Goal: Task Accomplishment & Management: Manage account settings

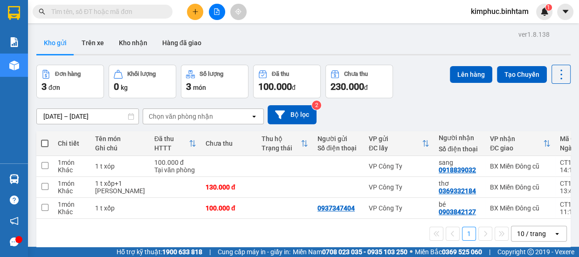
click at [482, 9] on span "kimphuc.binhtam" at bounding box center [500, 12] width 73 height 12
click at [484, 28] on span "Đăng xuất" at bounding box center [504, 29] width 54 height 10
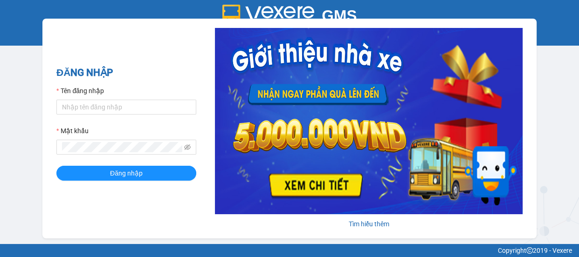
click at [154, 114] on div at bounding box center [126, 107] width 140 height 15
click at [153, 108] on input "Tên đăng nhập" at bounding box center [126, 107] width 140 height 15
click at [117, 153] on span at bounding box center [126, 147] width 140 height 15
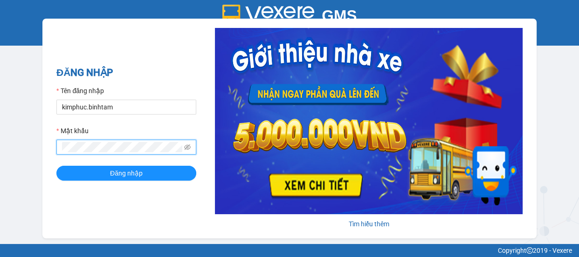
click at [134, 98] on div "Tên đăng nhập" at bounding box center [126, 93] width 140 height 14
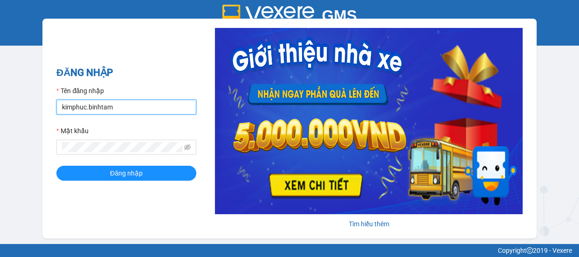
click at [132, 104] on input "kimphuc.binhtam" at bounding box center [126, 107] width 140 height 15
click at [133, 104] on input "kimphuc.binhtam" at bounding box center [126, 107] width 140 height 15
type input "k"
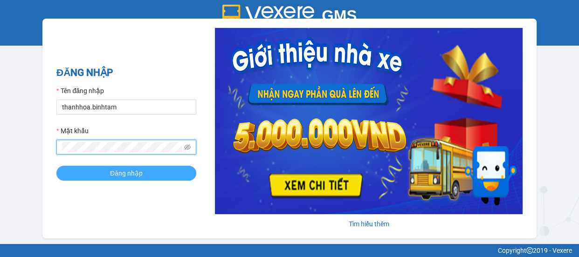
click at [109, 168] on button "Đăng nhập" at bounding box center [126, 173] width 140 height 15
click at [120, 173] on span "Đăng nhập" at bounding box center [126, 173] width 33 height 10
click at [126, 171] on span "Đăng nhập" at bounding box center [126, 173] width 33 height 10
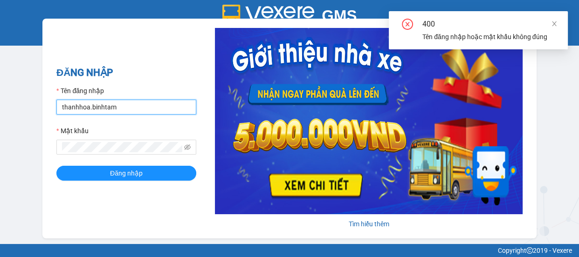
click at [139, 111] on input "thanhhoa.binhtam" at bounding box center [126, 107] width 140 height 15
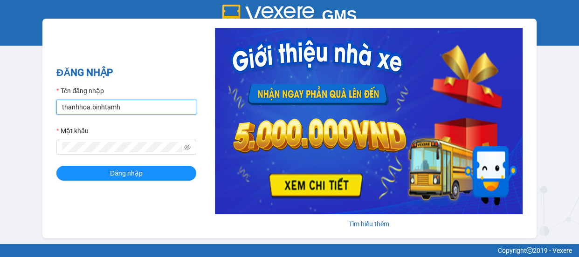
type input "thanhhoa.binhtam"
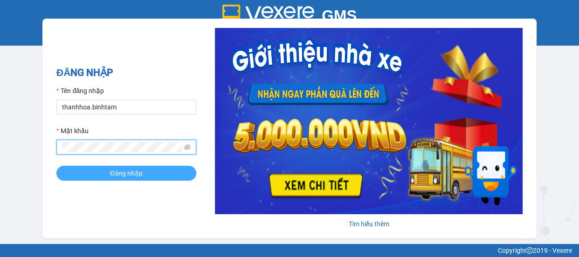
click at [116, 169] on span "Đăng nhập" at bounding box center [126, 173] width 33 height 10
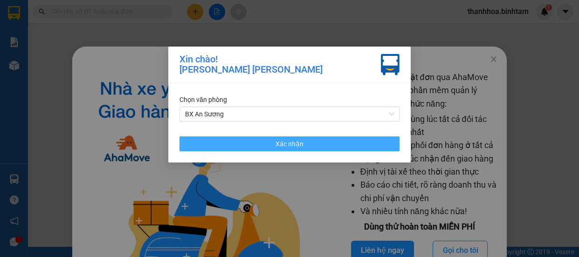
click at [317, 146] on button "Xác nhận" at bounding box center [290, 144] width 220 height 15
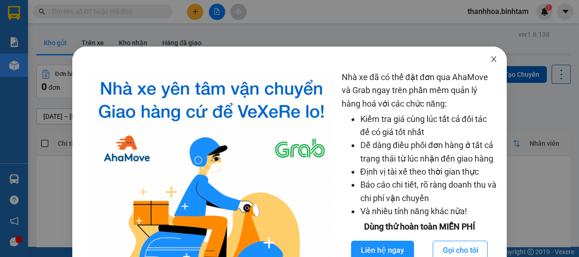
click at [490, 57] on icon "close" at bounding box center [493, 58] width 7 height 7
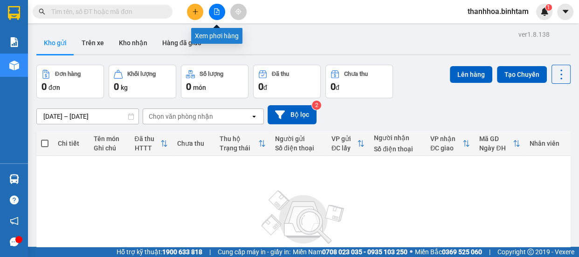
click at [217, 14] on icon "file-add" at bounding box center [217, 11] width 5 height 7
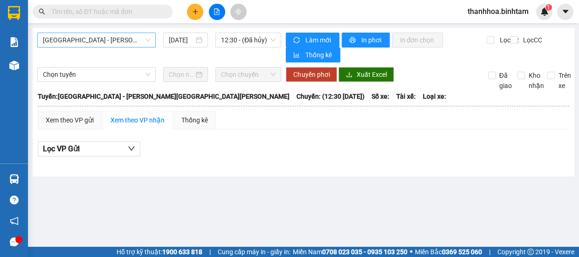
click at [103, 43] on span "[GEOGRAPHIC_DATA] - [PERSON_NAME][GEOGRAPHIC_DATA][PERSON_NAME]" at bounding box center [96, 40] width 107 height 14
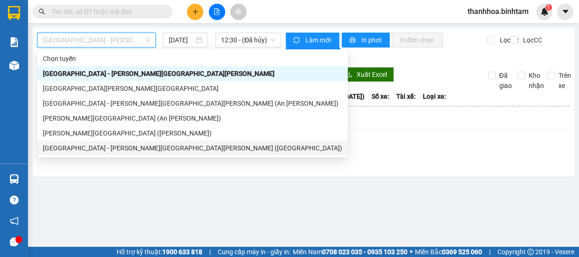
click at [96, 145] on div "[GEOGRAPHIC_DATA] - [PERSON_NAME][GEOGRAPHIC_DATA][PERSON_NAME] ([GEOGRAPHIC_DA…" at bounding box center [192, 148] width 299 height 10
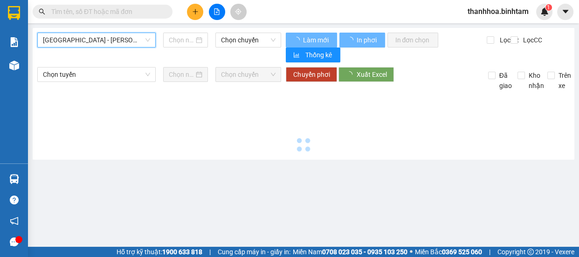
type input "[DATE]"
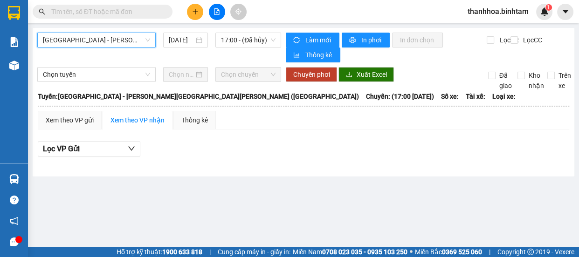
click at [121, 43] on span "[GEOGRAPHIC_DATA] - [PERSON_NAME][GEOGRAPHIC_DATA][PERSON_NAME] ([GEOGRAPHIC_DA…" at bounding box center [96, 40] width 107 height 14
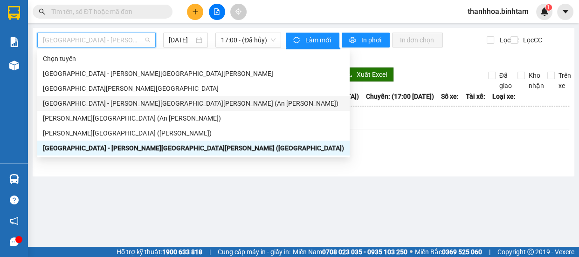
click at [117, 104] on div "[GEOGRAPHIC_DATA] - [PERSON_NAME][GEOGRAPHIC_DATA][PERSON_NAME] (An [PERSON_NAM…" at bounding box center [193, 103] width 301 height 10
type input "[DATE]"
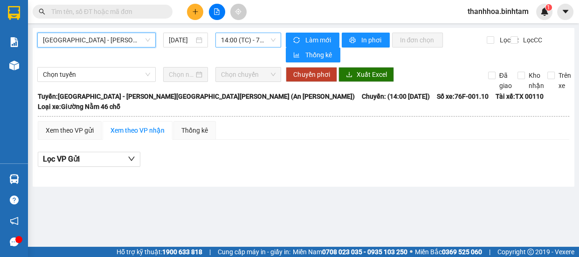
click at [229, 39] on span "14:00 (TC) - 76F-001.10" at bounding box center [248, 40] width 55 height 14
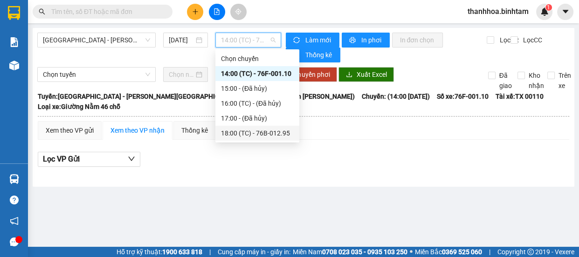
click at [245, 135] on div "18:00 (TC) - 76B-012.95" at bounding box center [257, 133] width 73 height 10
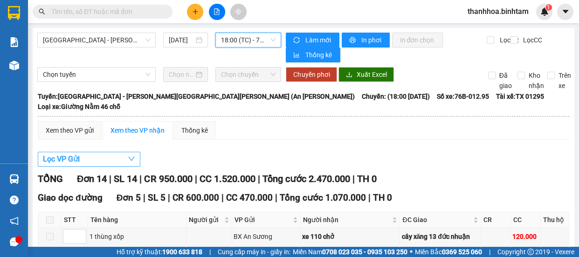
click at [86, 152] on button "Lọc VP Gửi" at bounding box center [89, 159] width 103 height 15
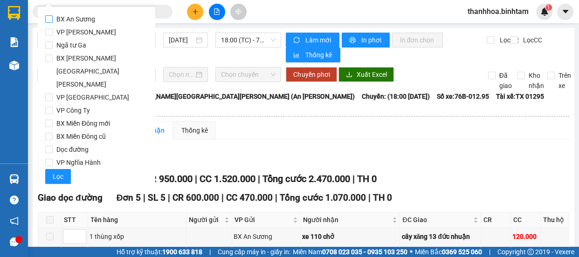
click at [51, 17] on input "BX An Sương" at bounding box center [48, 18] width 7 height 7
checkbox input "true"
click at [60, 172] on span "Lọc" at bounding box center [58, 177] width 11 height 10
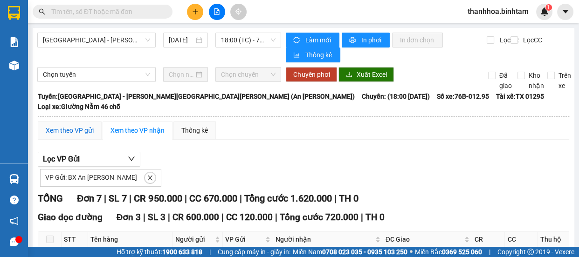
click at [78, 125] on div "Xem theo VP gửi" at bounding box center [70, 130] width 48 height 10
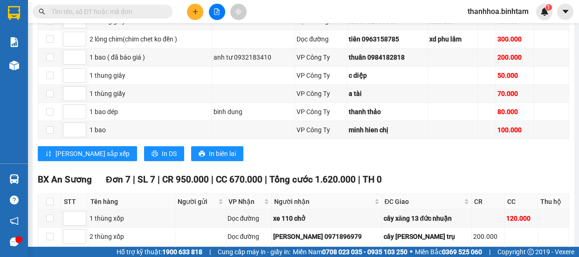
scroll to position [341, 0]
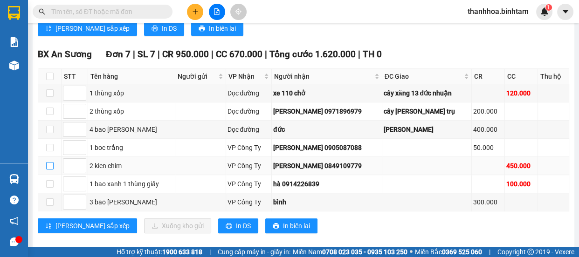
click at [49, 162] on input "checkbox" at bounding box center [49, 165] width 7 height 7
checkbox input "true"
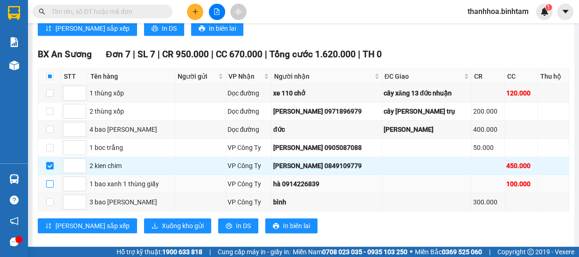
click at [49, 180] on input "checkbox" at bounding box center [49, 183] width 7 height 7
checkbox input "true"
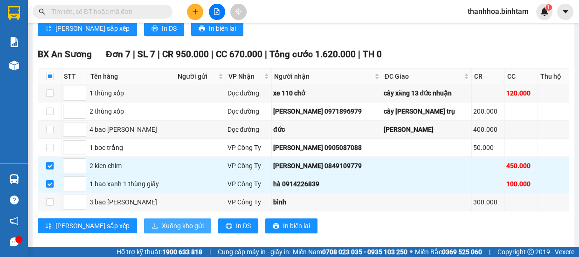
click at [162, 221] on span "Xuống kho gửi" at bounding box center [183, 226] width 42 height 10
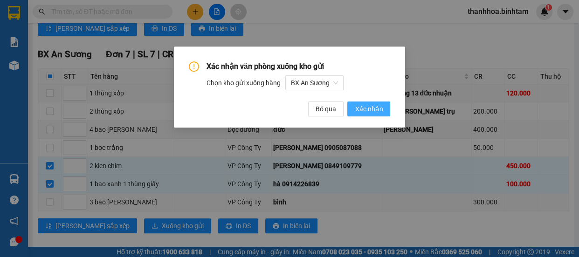
click at [378, 108] on span "Xác nhận" at bounding box center [369, 109] width 28 height 10
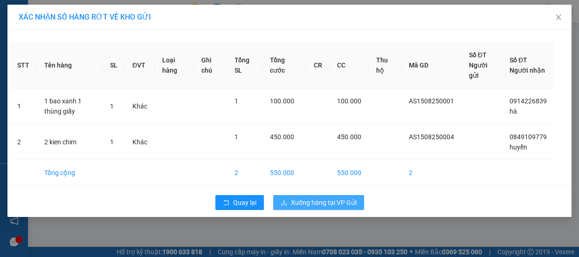
click at [333, 202] on span "Xuống hàng tại VP Gửi" at bounding box center [324, 203] width 66 height 10
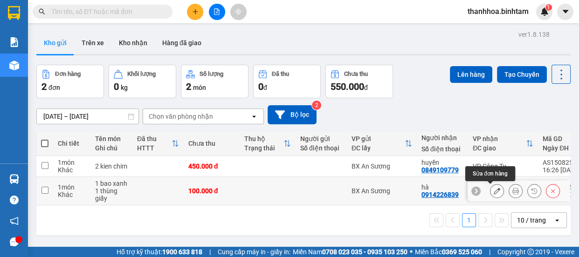
click at [494, 188] on icon at bounding box center [497, 191] width 7 height 7
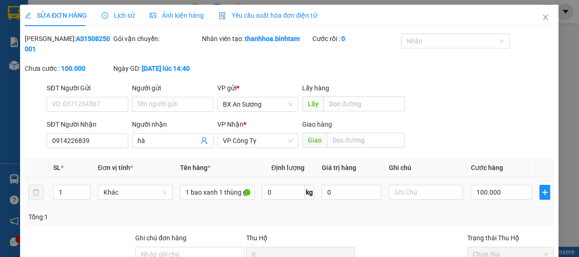
type input "0914226839"
type input "hà"
type input "100.000"
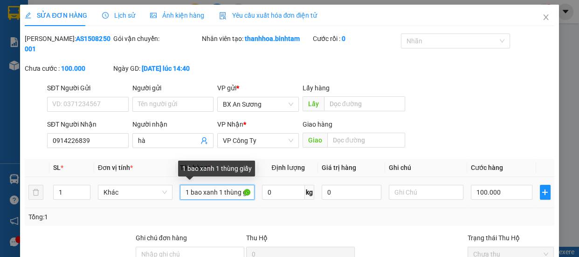
click at [215, 193] on input "1 bao xanh 1 thùng giấy" at bounding box center [217, 192] width 75 height 15
click at [187, 194] on input "1 thùng giấy" at bounding box center [217, 192] width 75 height 15
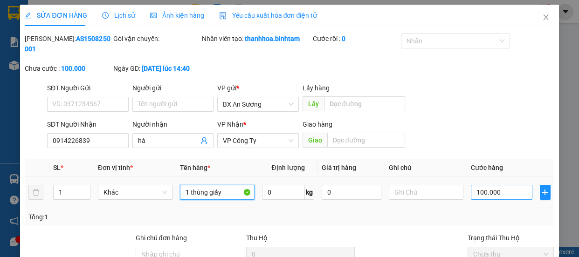
type input "1 thùng giấy"
click at [476, 199] on input "100.000" at bounding box center [502, 192] width 62 height 15
click at [478, 200] on div "100.000" at bounding box center [502, 192] width 62 height 19
click at [478, 194] on input "100.000" at bounding box center [502, 192] width 62 height 15
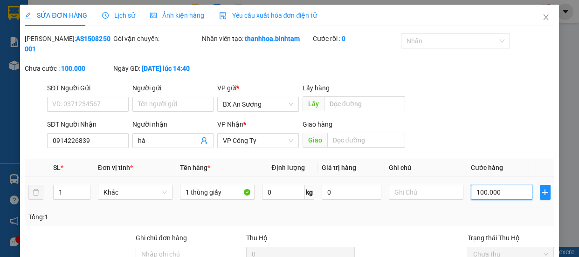
type input "10.000"
type input "0.000"
type input "0"
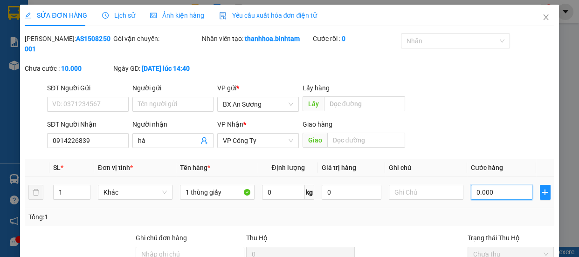
type input "0"
type input "50.000"
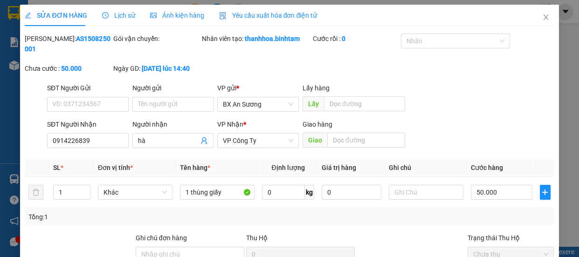
click at [569, 216] on div "SỬA ĐƠN HÀNG Lịch sử [PERSON_NAME] hàng Yêu cầu xuất [PERSON_NAME] điện tử Tota…" at bounding box center [289, 128] width 579 height 257
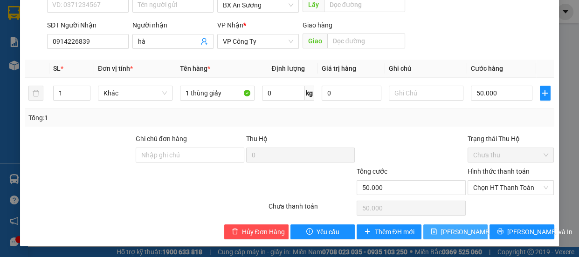
click at [473, 233] on span "[PERSON_NAME] đổi" at bounding box center [471, 232] width 60 height 10
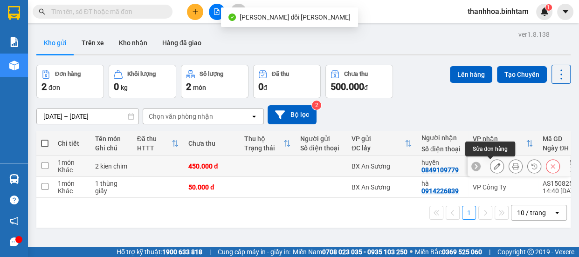
click at [494, 165] on icon at bounding box center [497, 166] width 7 height 7
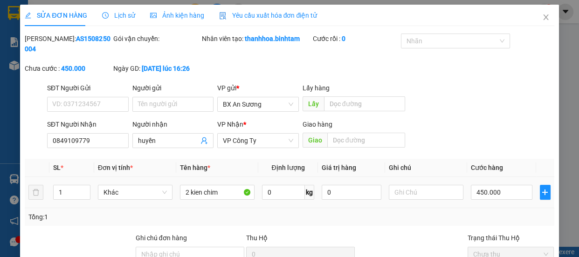
type input "0849109779"
type input "huyền"
type input "450.000"
click at [478, 190] on input "450.000" at bounding box center [502, 192] width 62 height 15
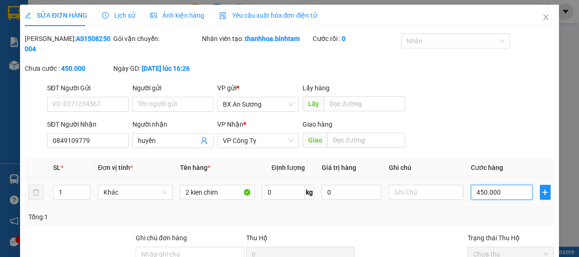
click at [479, 190] on input "450.000" at bounding box center [502, 192] width 62 height 15
type input "40.000"
type input "0.000"
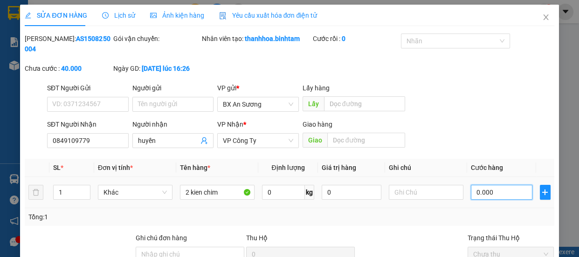
type input "0"
type input "10.000"
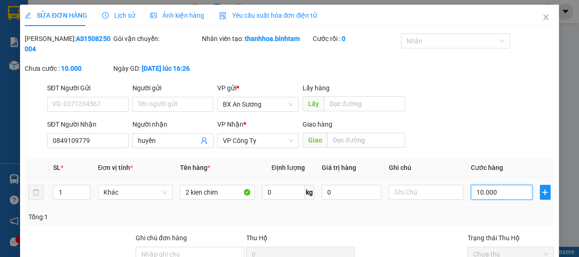
type input "100.000"
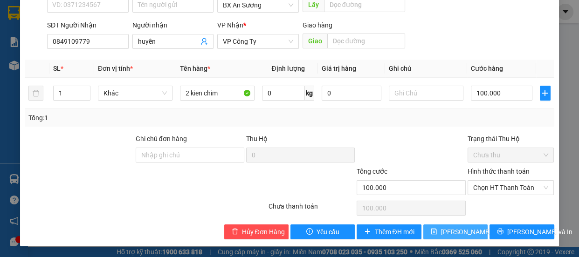
click at [465, 231] on span "[PERSON_NAME] đổi" at bounding box center [471, 232] width 60 height 10
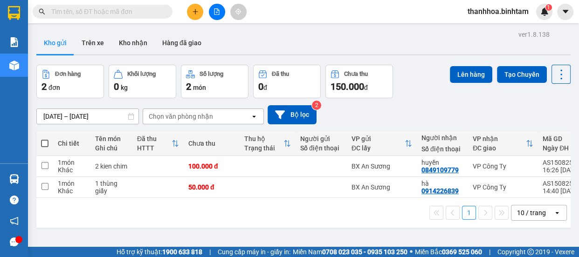
click at [47, 142] on span at bounding box center [44, 143] width 7 height 7
click at [45, 139] on input "checkbox" at bounding box center [45, 139] width 0 height 0
checkbox input "true"
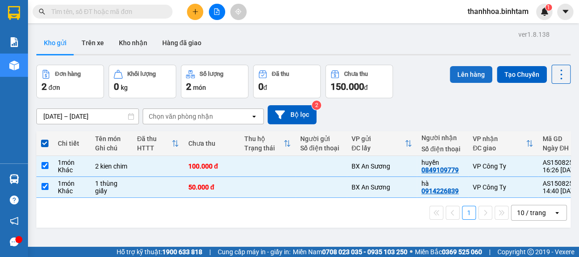
click at [454, 73] on button "Lên hàng" at bounding box center [471, 74] width 42 height 17
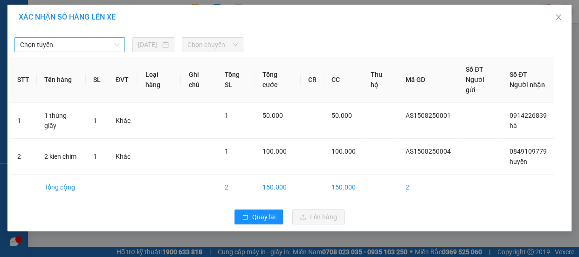
click at [101, 44] on span "Chọn tuyến" at bounding box center [69, 45] width 99 height 14
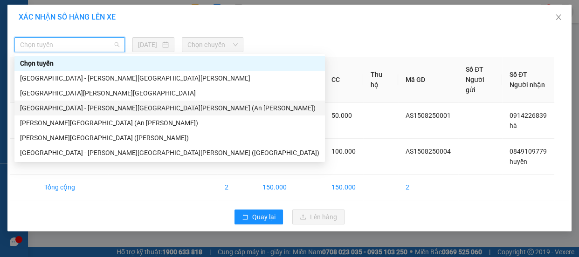
click at [88, 108] on div "[GEOGRAPHIC_DATA] - [PERSON_NAME][GEOGRAPHIC_DATA][PERSON_NAME] (An [PERSON_NAM…" at bounding box center [169, 108] width 299 height 10
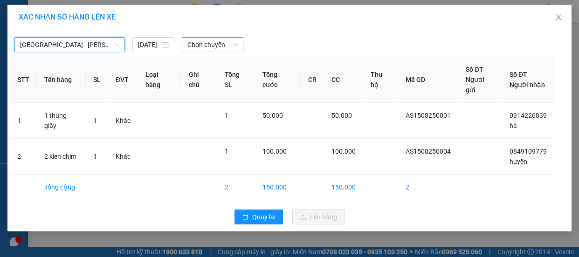
click at [210, 44] on span "Chọn chuyến" at bounding box center [212, 45] width 50 height 14
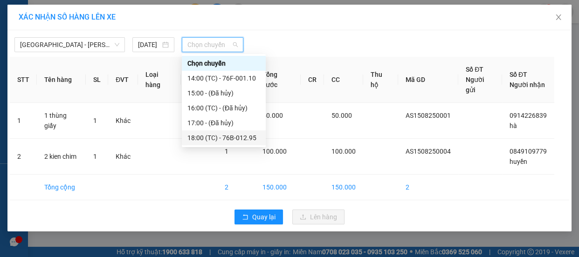
click at [224, 135] on div "18:00 (TC) - 76B-012.95" at bounding box center [223, 138] width 73 height 10
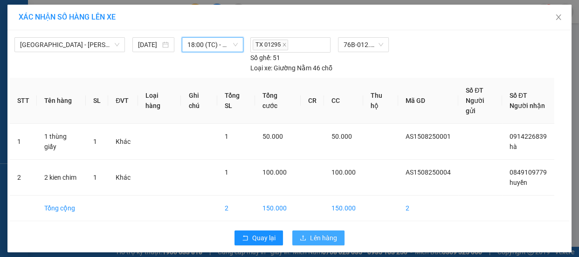
click at [334, 233] on span "Lên hàng" at bounding box center [323, 238] width 27 height 10
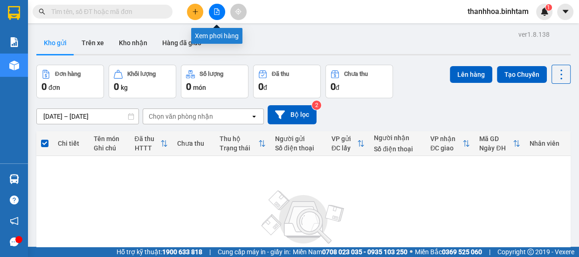
click at [213, 11] on button at bounding box center [217, 12] width 16 height 16
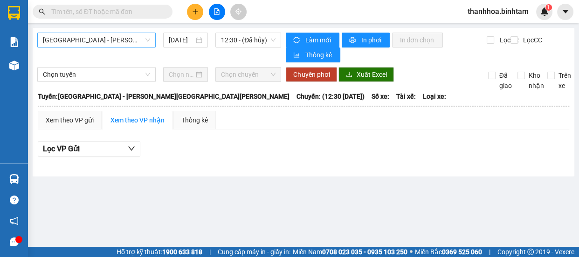
click at [128, 45] on span "[GEOGRAPHIC_DATA] - [PERSON_NAME][GEOGRAPHIC_DATA][PERSON_NAME]" at bounding box center [96, 40] width 107 height 14
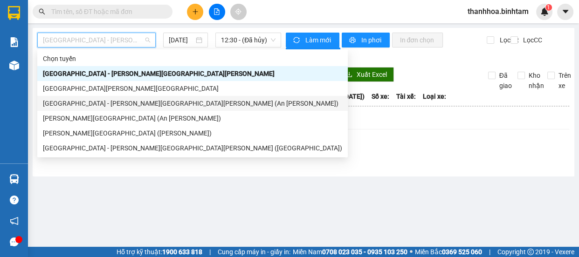
click at [120, 104] on div "[GEOGRAPHIC_DATA] - [PERSON_NAME][GEOGRAPHIC_DATA][PERSON_NAME] (An [PERSON_NAM…" at bounding box center [192, 103] width 299 height 10
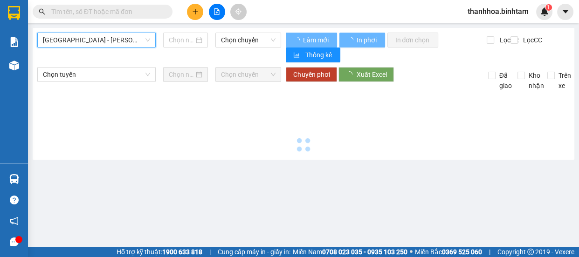
type input "[DATE]"
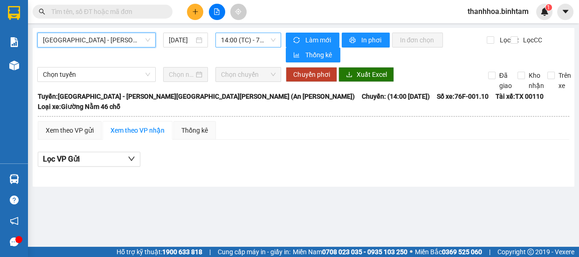
click at [249, 39] on span "14:00 (TC) - 76F-001.10" at bounding box center [248, 40] width 55 height 14
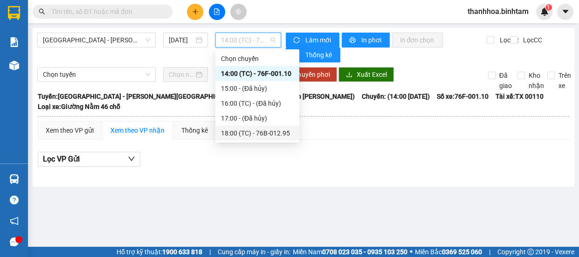
click at [265, 135] on div "18:00 (TC) - 76B-012.95" at bounding box center [257, 133] width 73 height 10
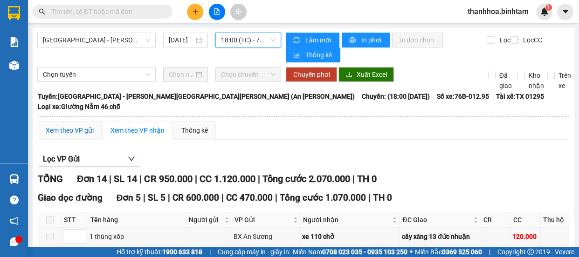
click at [61, 125] on div "Xem theo VP gửi" at bounding box center [70, 130] width 48 height 10
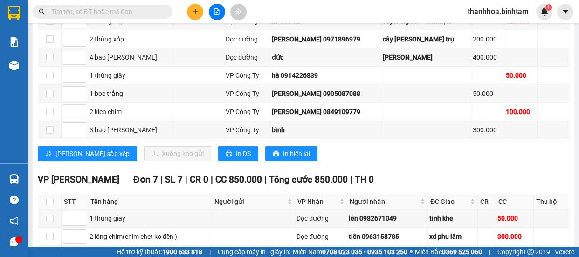
scroll to position [341, 0]
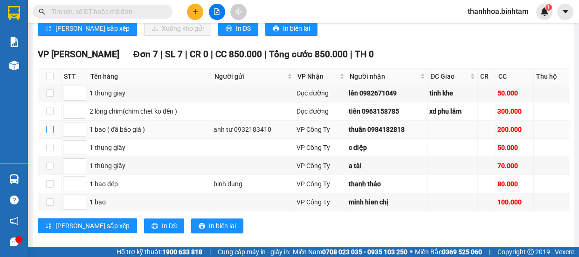
click at [49, 126] on input "checkbox" at bounding box center [49, 129] width 7 height 7
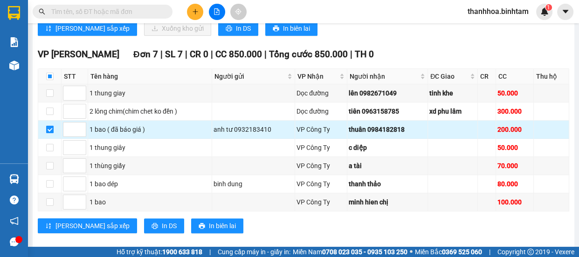
click at [53, 126] on input "checkbox" at bounding box center [49, 129] width 7 height 7
checkbox input "false"
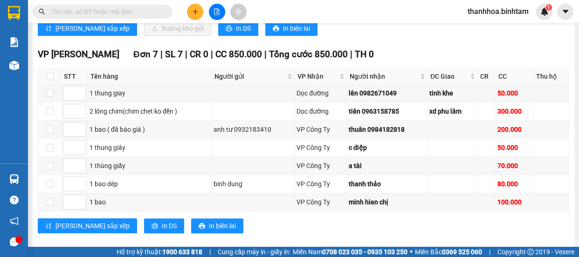
click at [505, 8] on span "thanhhoa.binhtam" at bounding box center [498, 12] width 76 height 12
click at [499, 28] on span "Đăng xuất" at bounding box center [502, 29] width 57 height 10
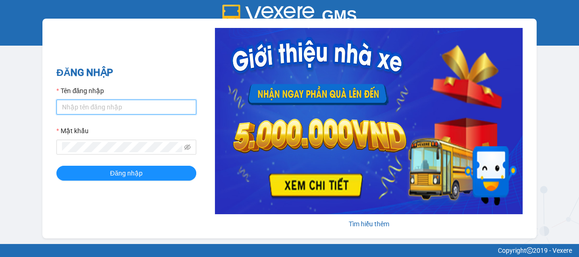
click at [155, 106] on input "Tên đăng nhập" at bounding box center [126, 107] width 140 height 15
type input "kimphuc.binhtam"
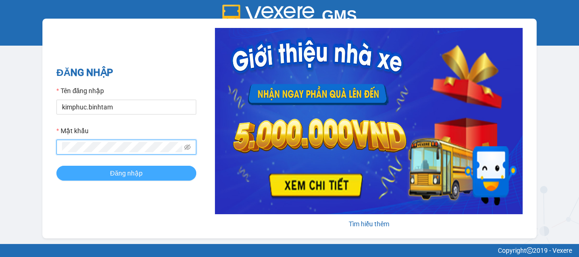
click at [125, 175] on span "Đăng nhập" at bounding box center [126, 173] width 33 height 10
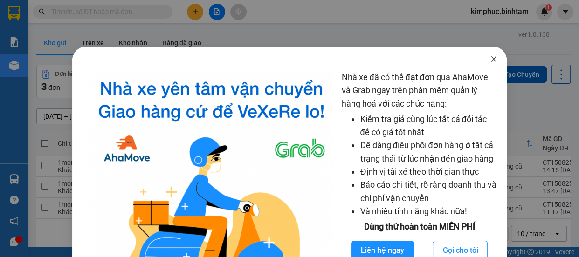
click at [491, 65] on span "Close" at bounding box center [494, 60] width 26 height 26
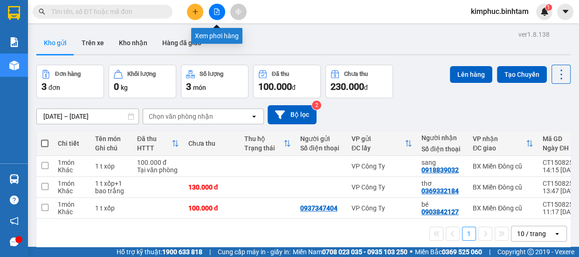
click at [219, 10] on icon "file-add" at bounding box center [217, 11] width 7 height 7
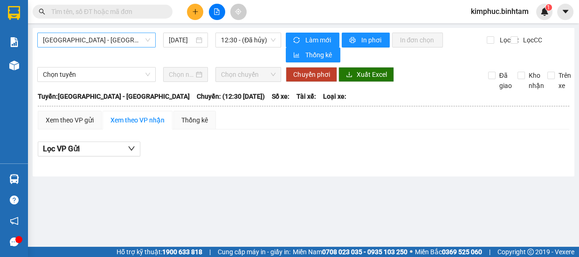
click at [116, 35] on span "[GEOGRAPHIC_DATA] - [PERSON_NAME][GEOGRAPHIC_DATA][PERSON_NAME]" at bounding box center [96, 40] width 107 height 14
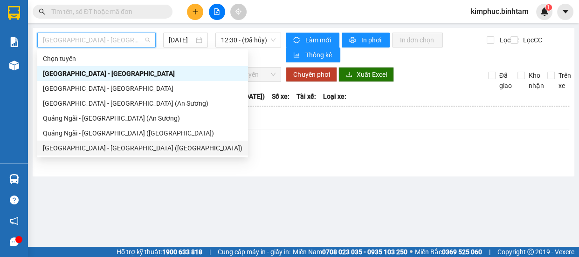
click at [104, 147] on div "[GEOGRAPHIC_DATA] - [PERSON_NAME][GEOGRAPHIC_DATA][PERSON_NAME] ([GEOGRAPHIC_DA…" at bounding box center [143, 148] width 200 height 10
type input "[DATE]"
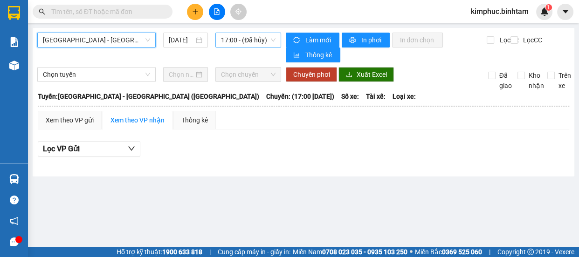
click at [254, 37] on span "17:00 - (Đã hủy)" at bounding box center [248, 40] width 55 height 14
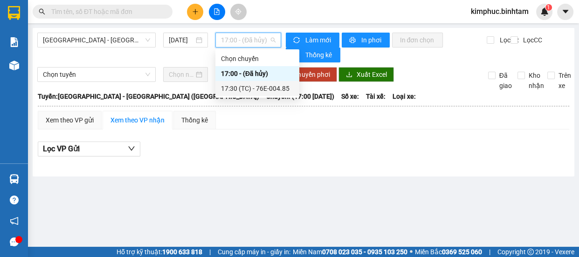
click at [253, 87] on div "17:30 (TC) - 76E-004.85" at bounding box center [257, 88] width 73 height 10
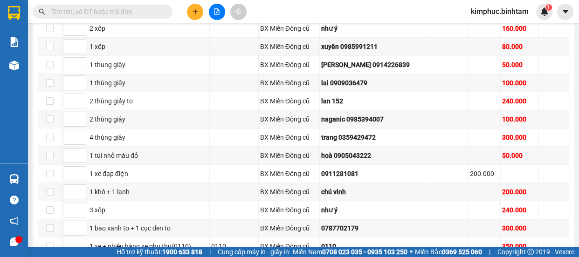
scroll to position [612, 0]
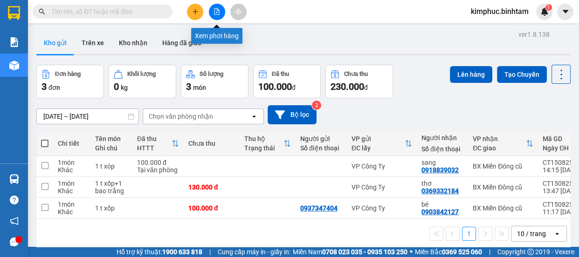
click at [219, 15] on button at bounding box center [217, 12] width 16 height 16
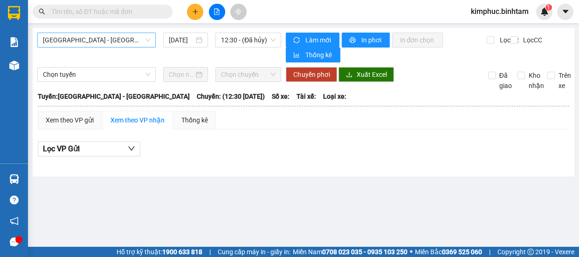
click at [128, 38] on span "Hà Nội - Quảng Ngãi" at bounding box center [96, 40] width 107 height 14
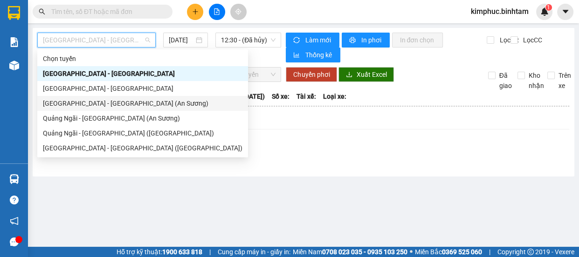
click at [107, 104] on div "Sài Gòn - Quảng Ngãi (An Sương)" at bounding box center [143, 103] width 200 height 10
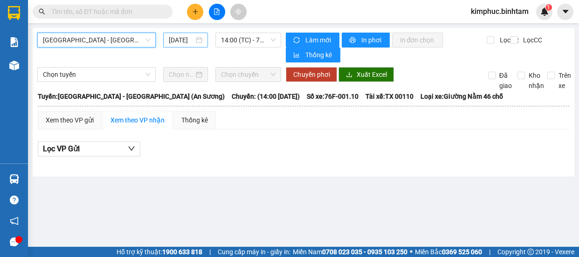
click at [176, 42] on input "15/08/2025" at bounding box center [181, 40] width 25 height 10
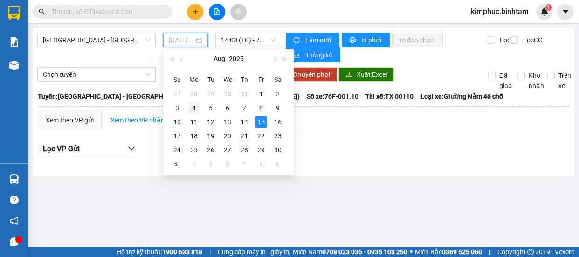
click at [197, 107] on div "4" at bounding box center [193, 108] width 11 height 11
type input "04/08/2025"
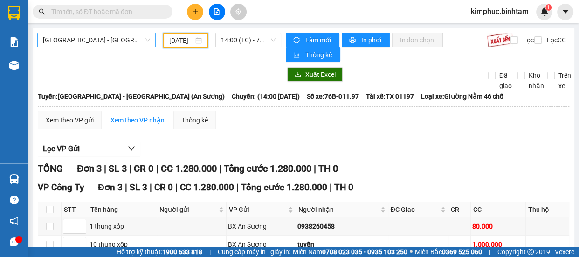
click at [126, 41] on span "[GEOGRAPHIC_DATA] - [GEOGRAPHIC_DATA] (An Sương)" at bounding box center [96, 40] width 107 height 14
click at [121, 39] on span "[GEOGRAPHIC_DATA] - [GEOGRAPHIC_DATA] (An Sương)" at bounding box center [96, 40] width 107 height 14
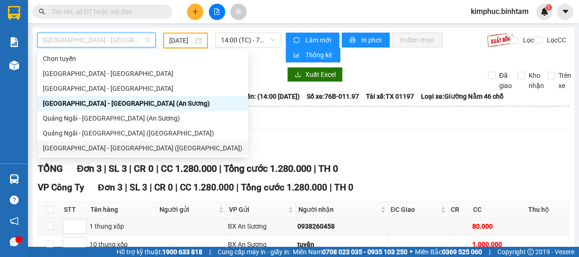
click at [110, 149] on div "[GEOGRAPHIC_DATA] - [PERSON_NAME][GEOGRAPHIC_DATA][PERSON_NAME] ([GEOGRAPHIC_DA…" at bounding box center [143, 148] width 200 height 10
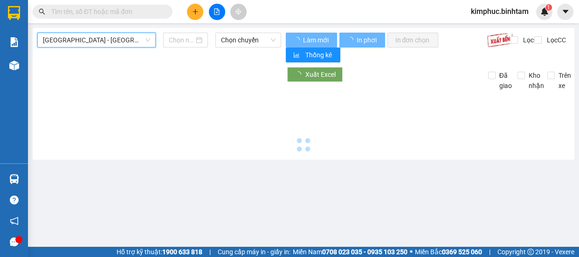
type input "[DATE]"
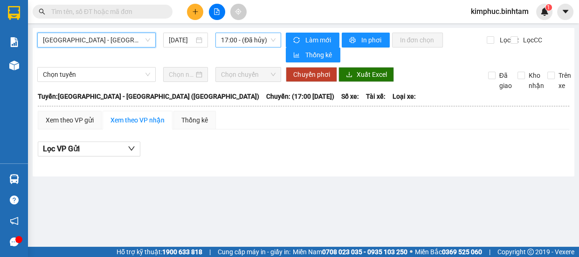
click at [252, 42] on span "17:00 - (Đã hủy)" at bounding box center [248, 40] width 55 height 14
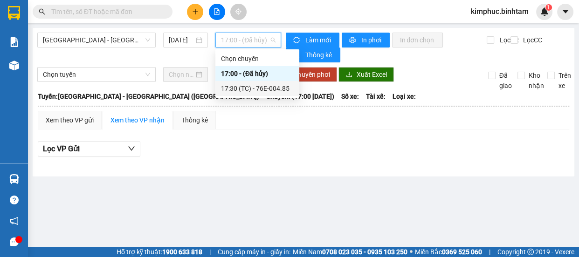
click at [253, 89] on div "17:30 (TC) - 76E-004.85" at bounding box center [257, 88] width 73 height 10
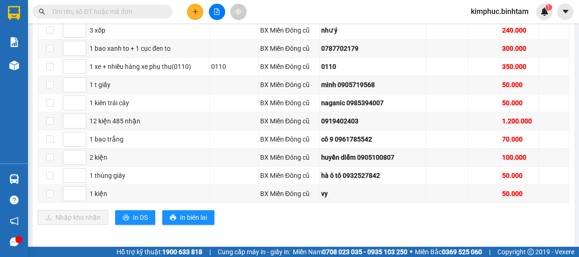
scroll to position [396, 0]
